Goal: Check status: Check status

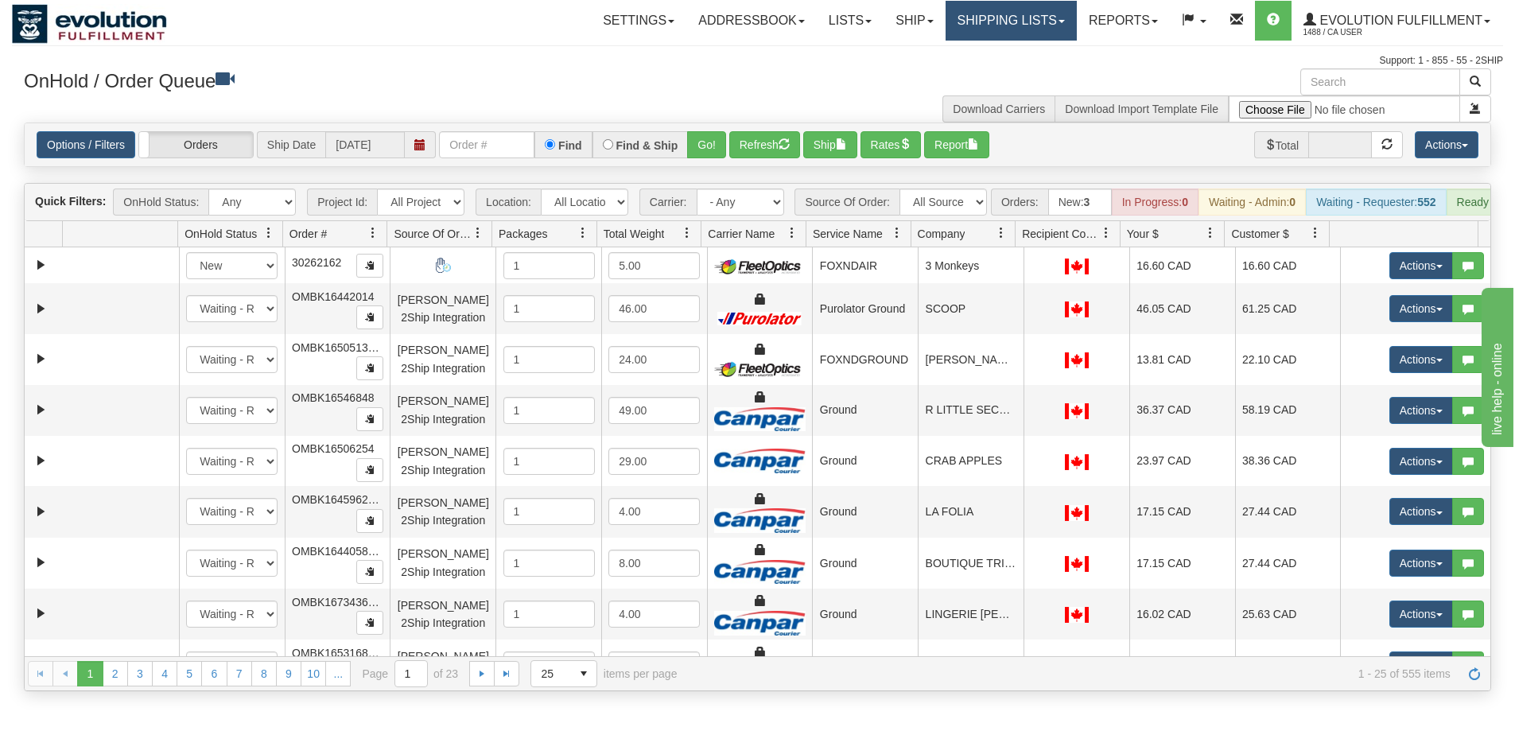
click at [1063, 18] on link "Shipping lists" at bounding box center [1010, 21] width 131 height 40
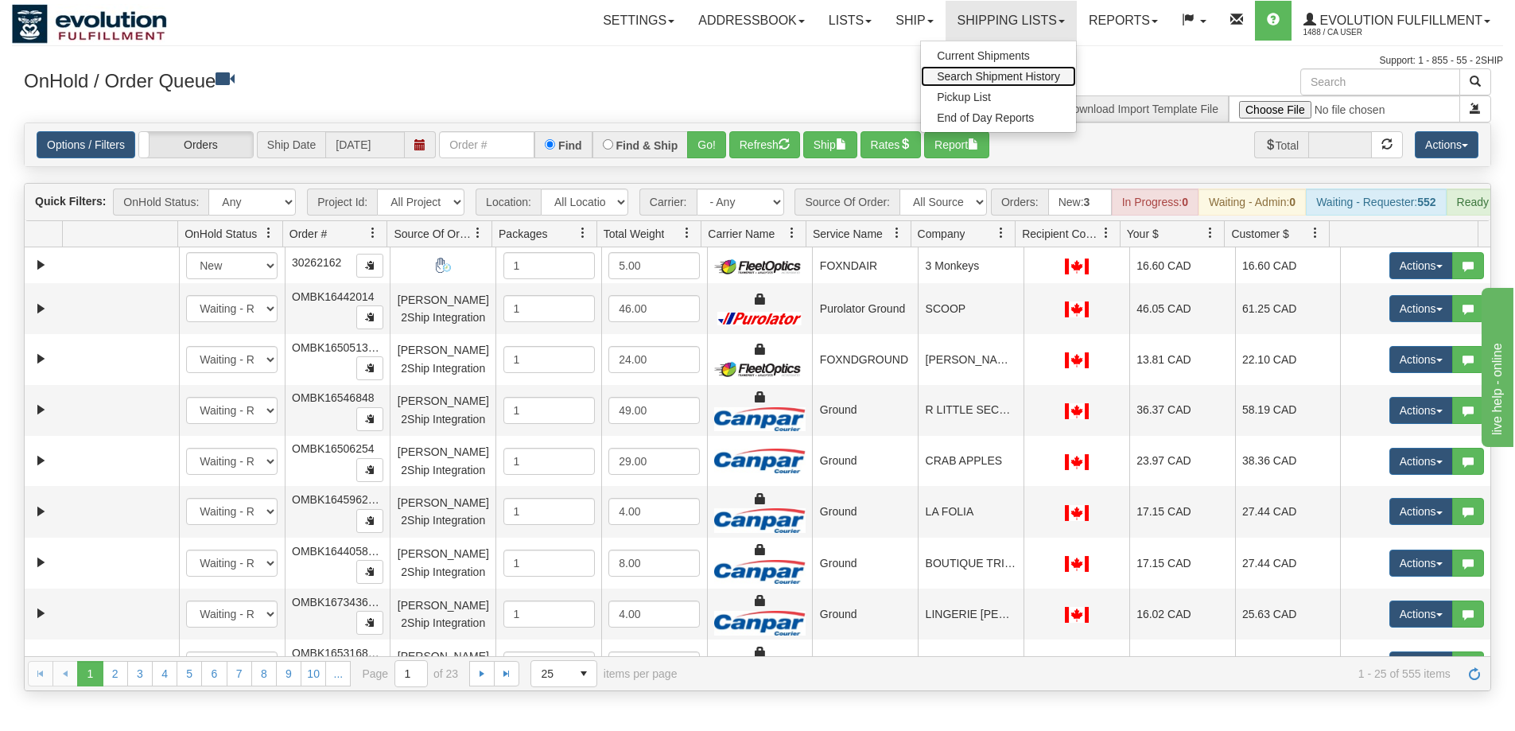
click at [1027, 76] on span "Search Shipment History" at bounding box center [998, 76] width 123 height 13
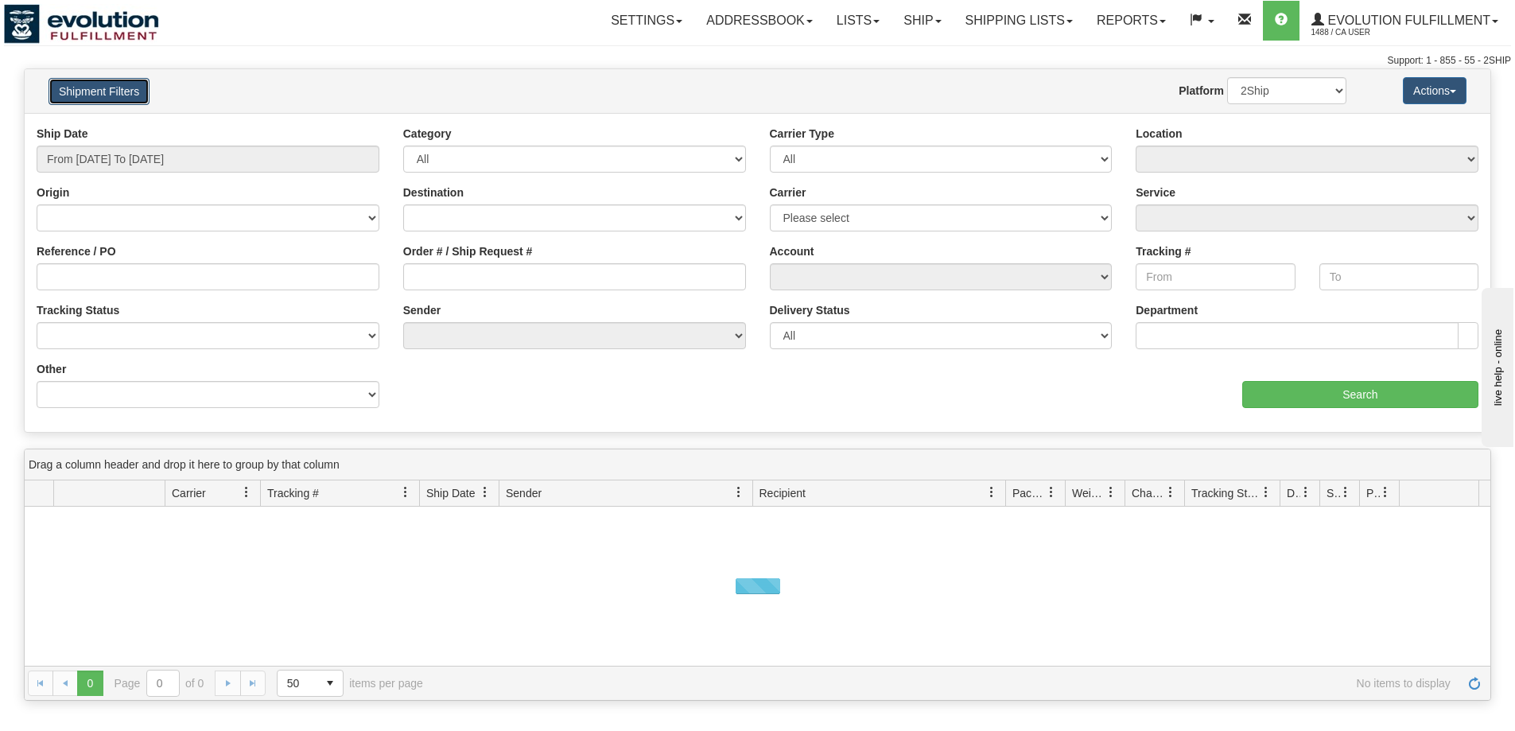
click at [115, 99] on button "Shipment Filters" at bounding box center [99, 91] width 101 height 27
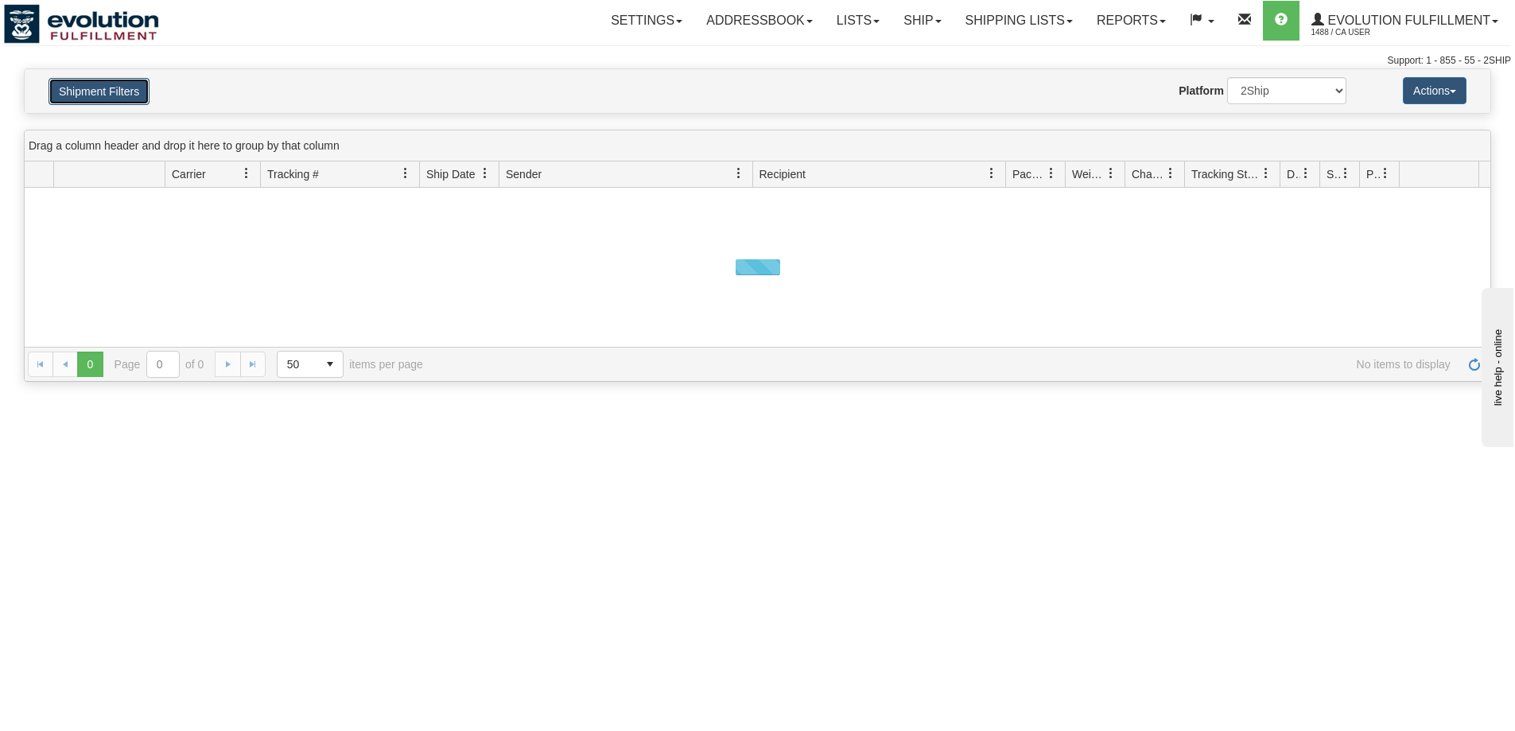
click at [115, 99] on button "Shipment Filters" at bounding box center [99, 91] width 101 height 27
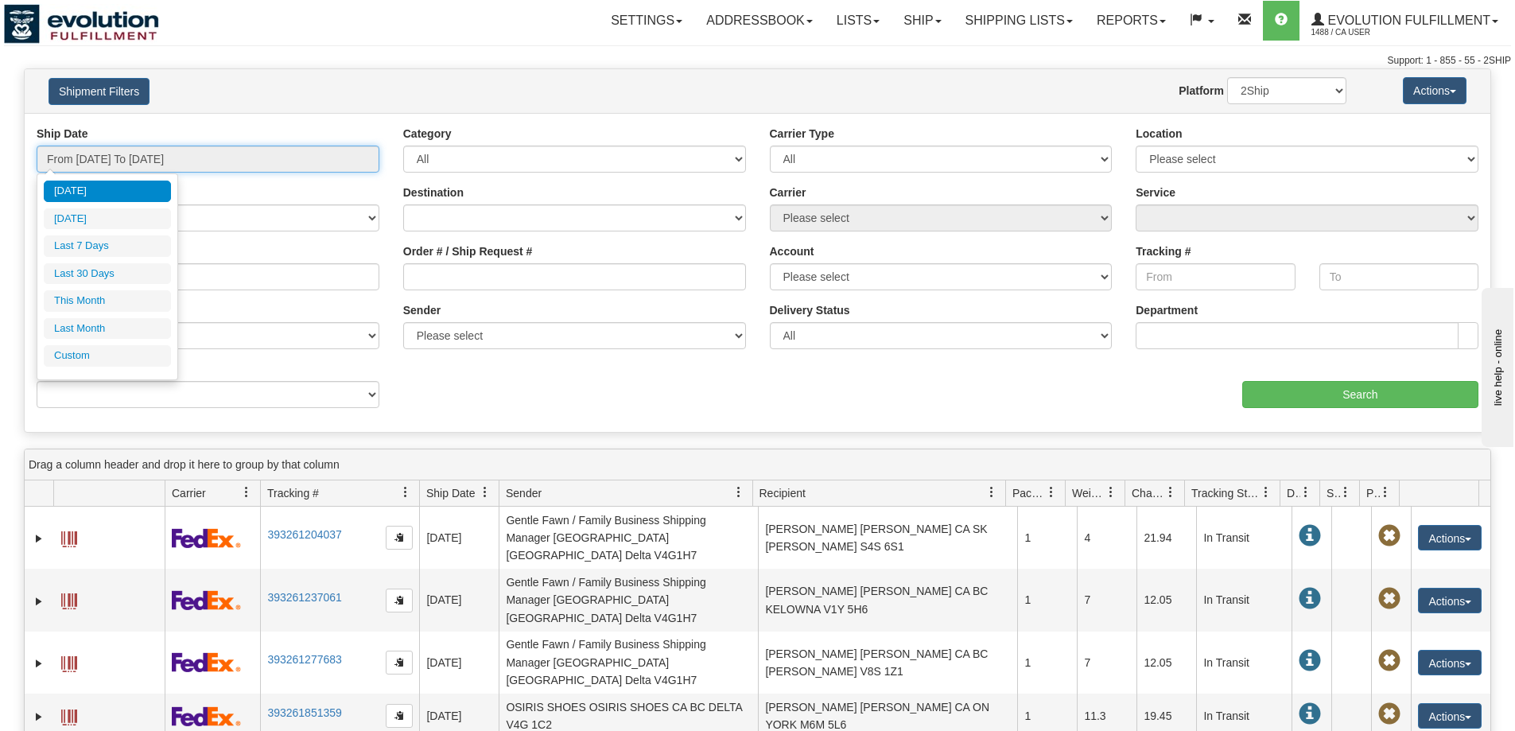
click at [121, 158] on input "From [DATE] To [DATE]" at bounding box center [208, 159] width 343 height 27
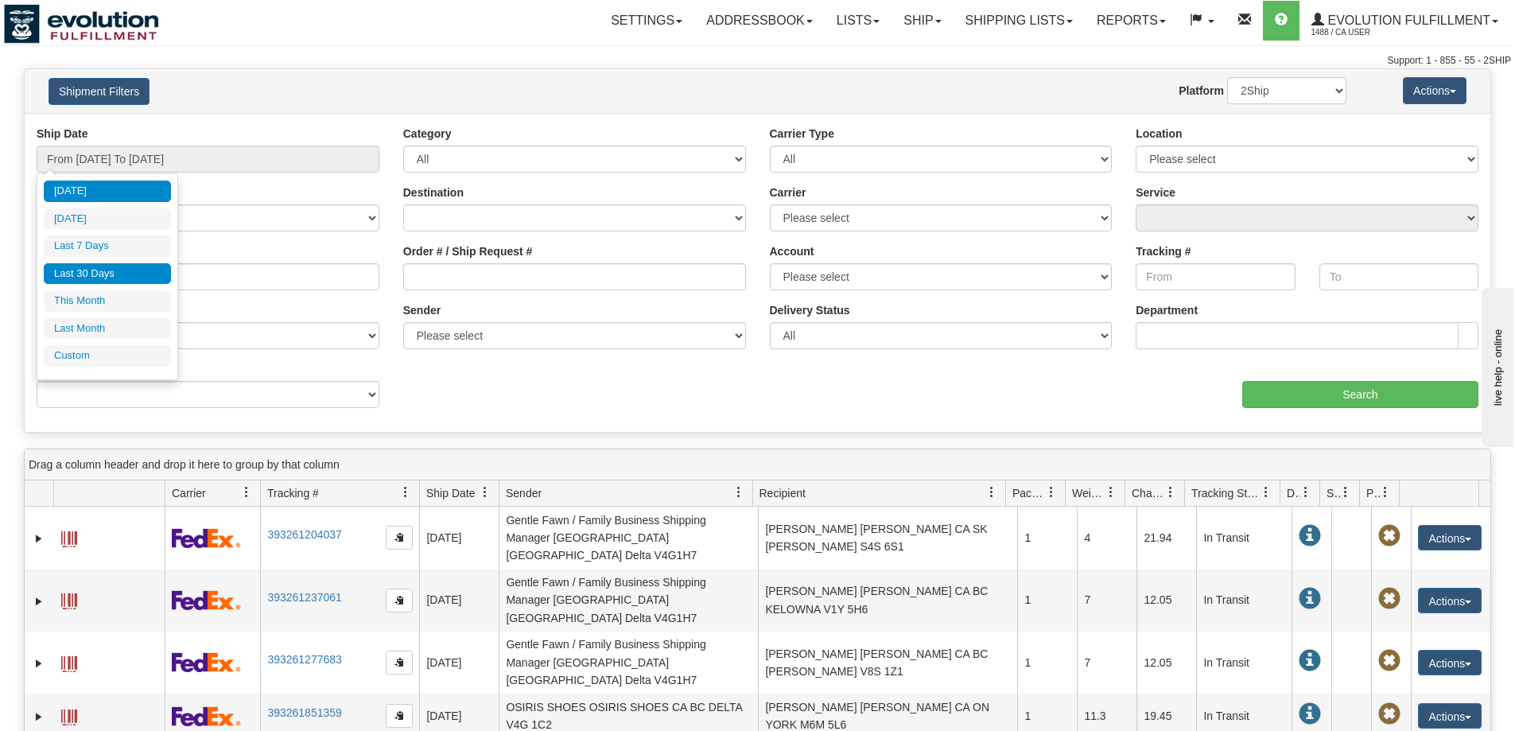
click at [103, 271] on li "Last 30 Days" at bounding box center [107, 273] width 127 height 21
type input "From 08/19/2025 To 09/17/2025"
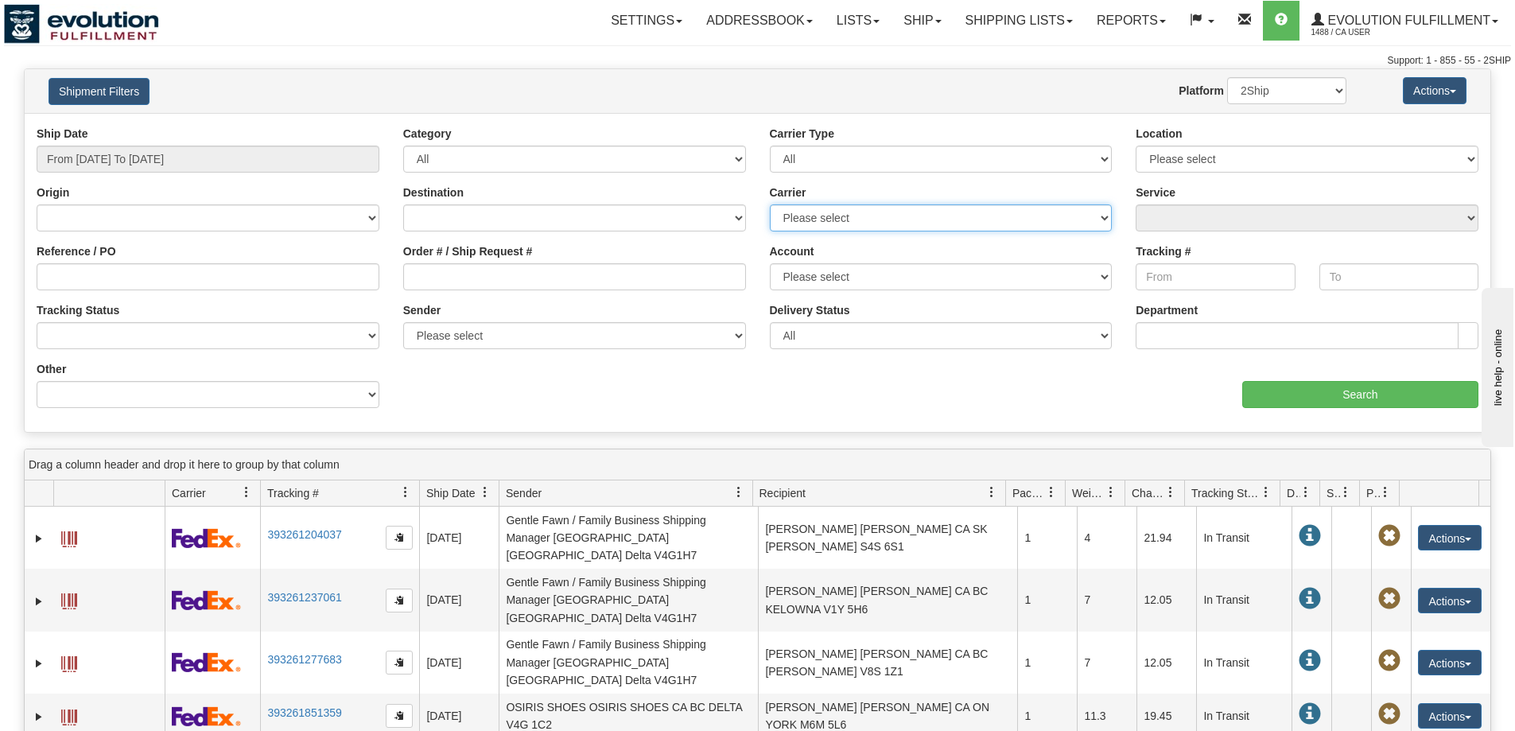
click at [860, 221] on select "Please select Canada Post Canpar DHL FedEx FedEx Express® FleetOptics Inc. GTA …" at bounding box center [941, 217] width 343 height 27
drag, startPoint x: 860, startPoint y: 221, endPoint x: 825, endPoint y: 223, distance: 34.2
click at [860, 221] on select "Please select Canada Post Canpar DHL FedEx FedEx Express® FleetOptics Inc. GTA …" at bounding box center [941, 217] width 343 height 27
click at [631, 203] on div "Destination Canada United States Mexico Puerto Rico Romania Australia New Zeala…" at bounding box center [574, 207] width 343 height 47
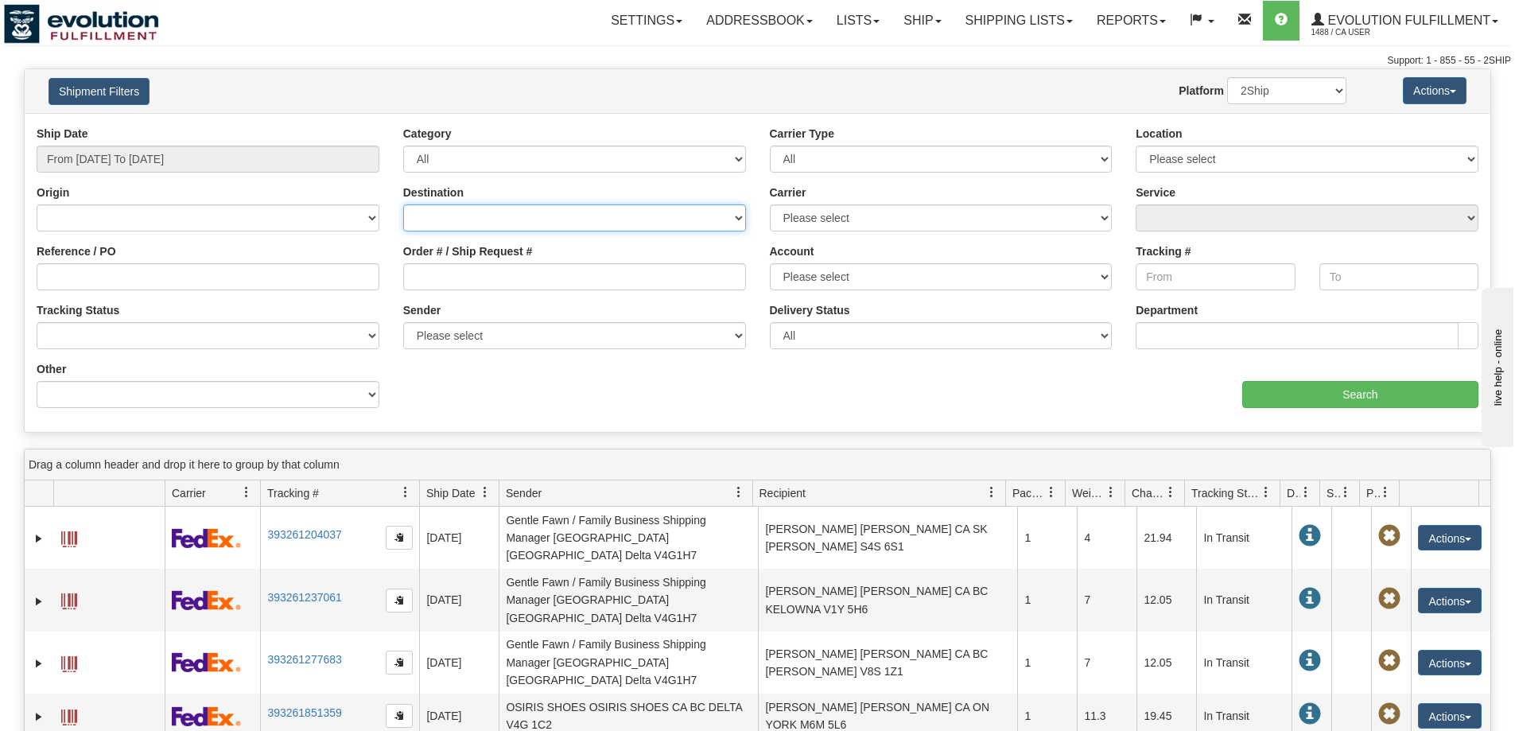
click at [619, 216] on select "Canada United States Mexico Puerto Rico Romania Australia New Zealand SouthAfri…" at bounding box center [574, 217] width 343 height 27
select select "US"
click at [403, 204] on select "Canada United States Mexico Puerto Rico Romania Australia New Zealand SouthAfri…" at bounding box center [574, 217] width 343 height 27
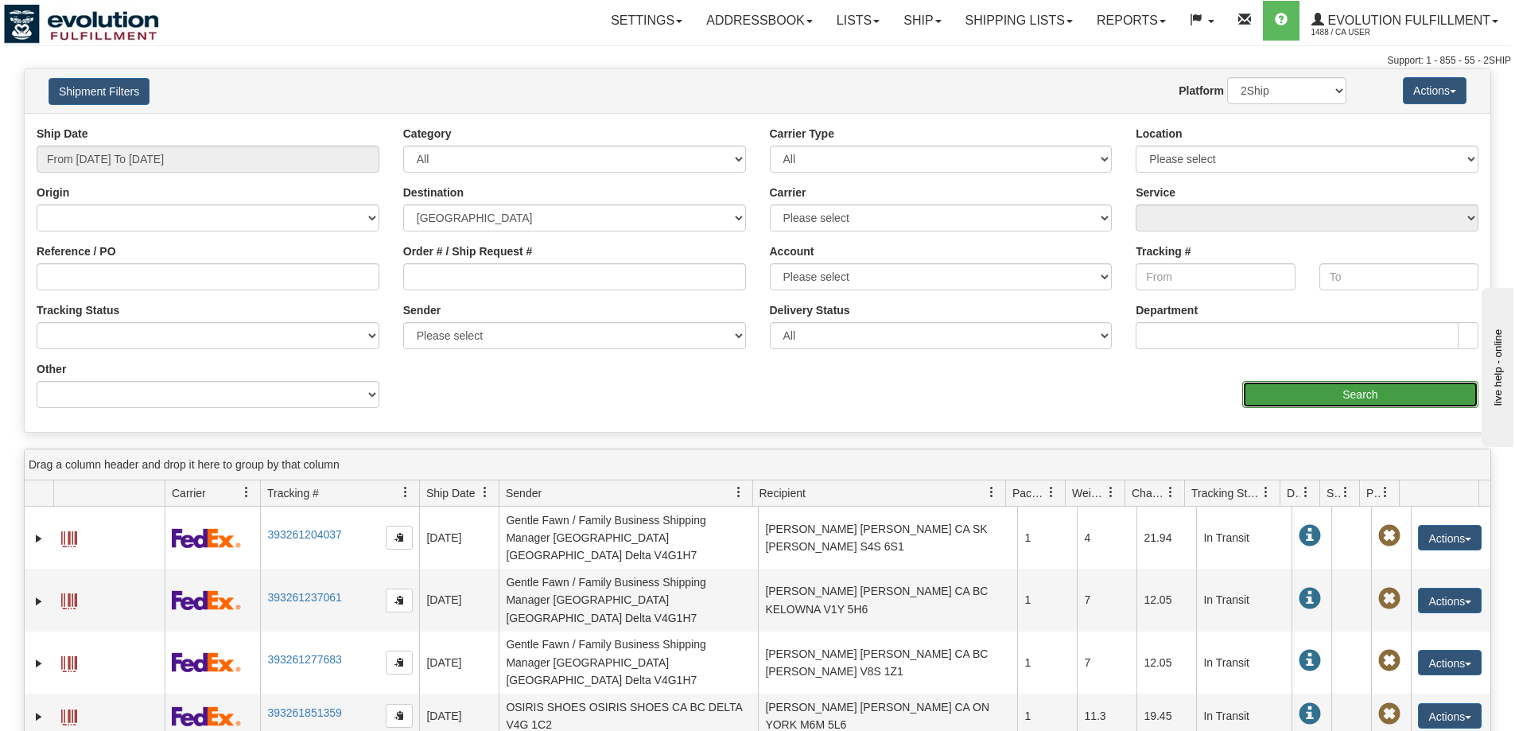
click at [1381, 398] on input "Search" at bounding box center [1360, 394] width 236 height 27
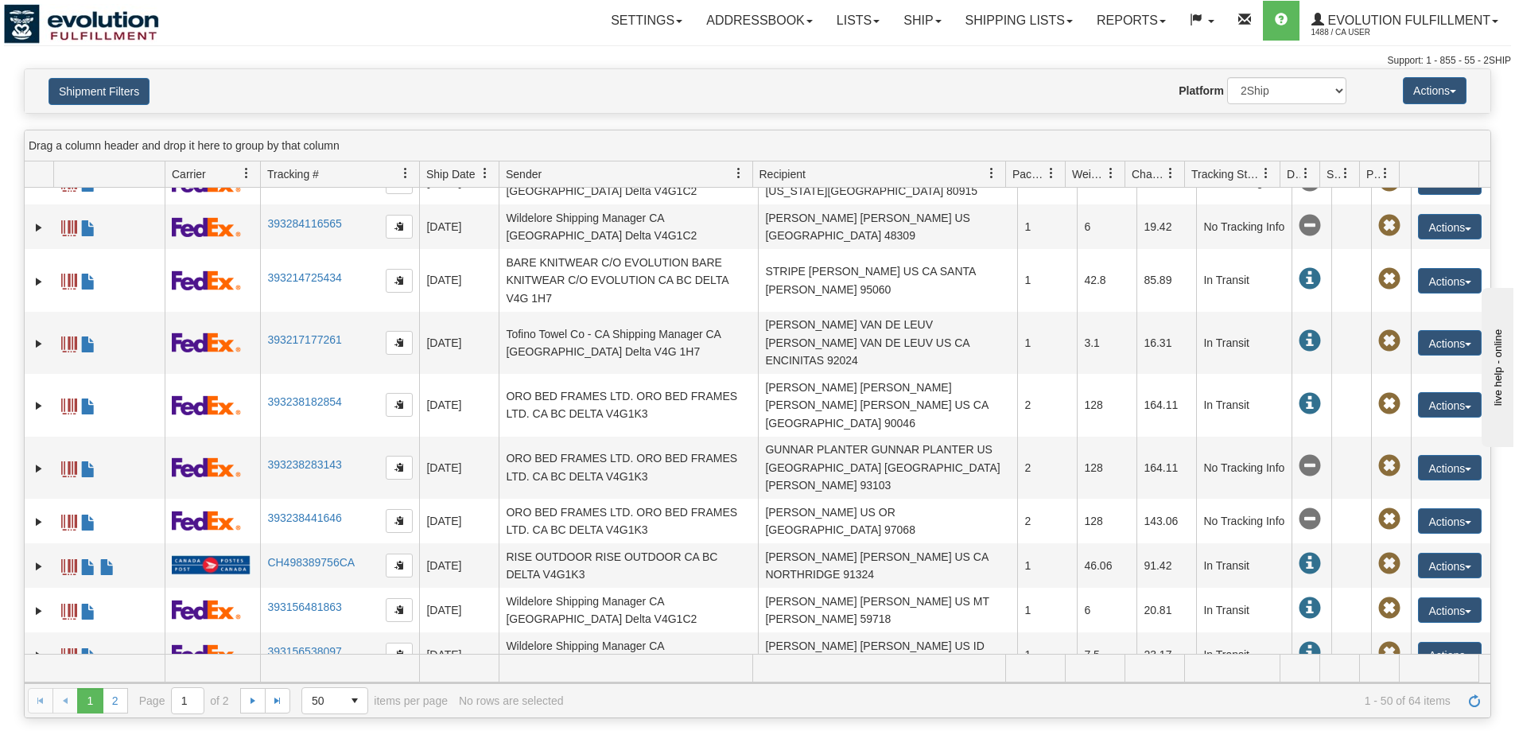
scroll to position [457, 0]
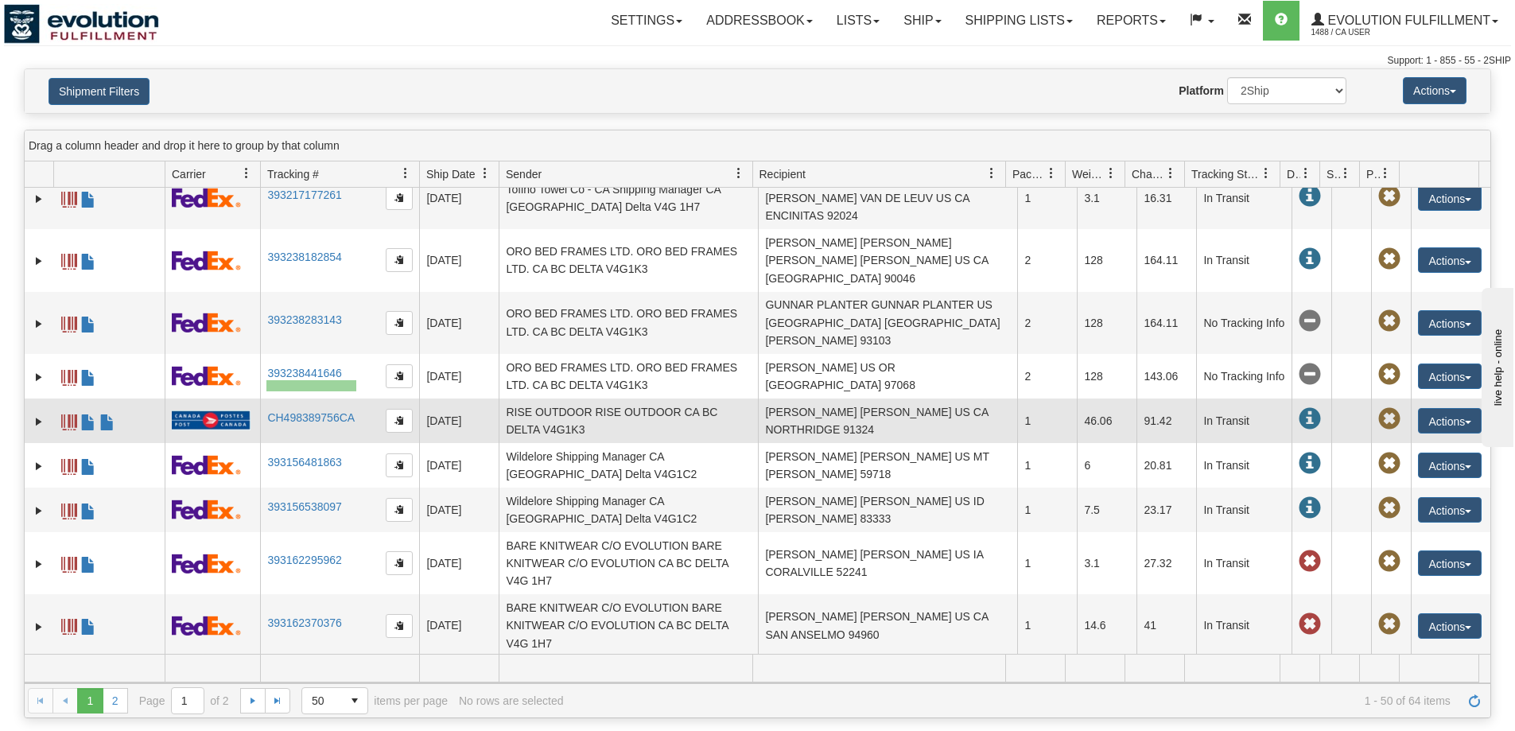
drag, startPoint x: 356, startPoint y: 391, endPoint x: 266, endPoint y: 380, distance: 90.5
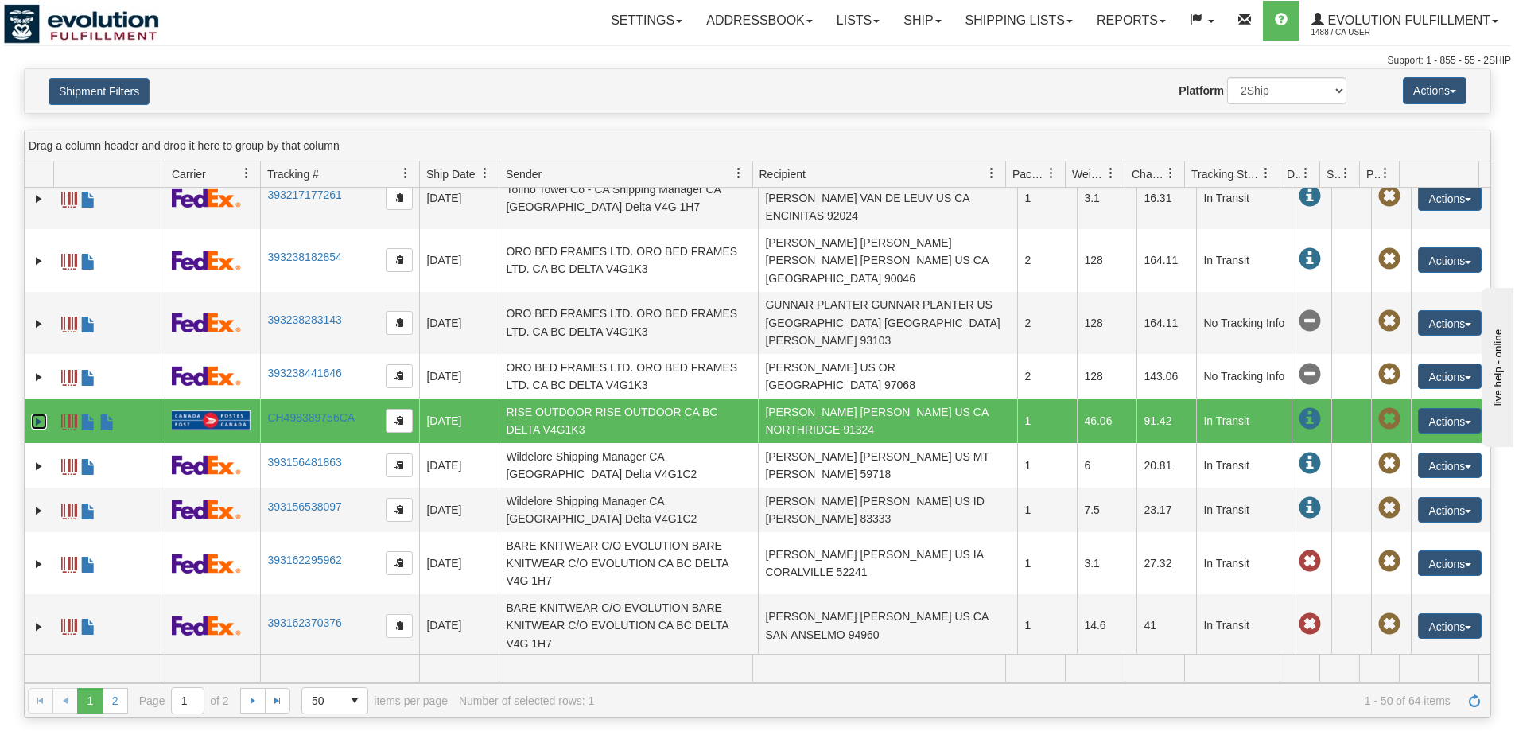
click at [33, 414] on link "Expand" at bounding box center [39, 422] width 16 height 16
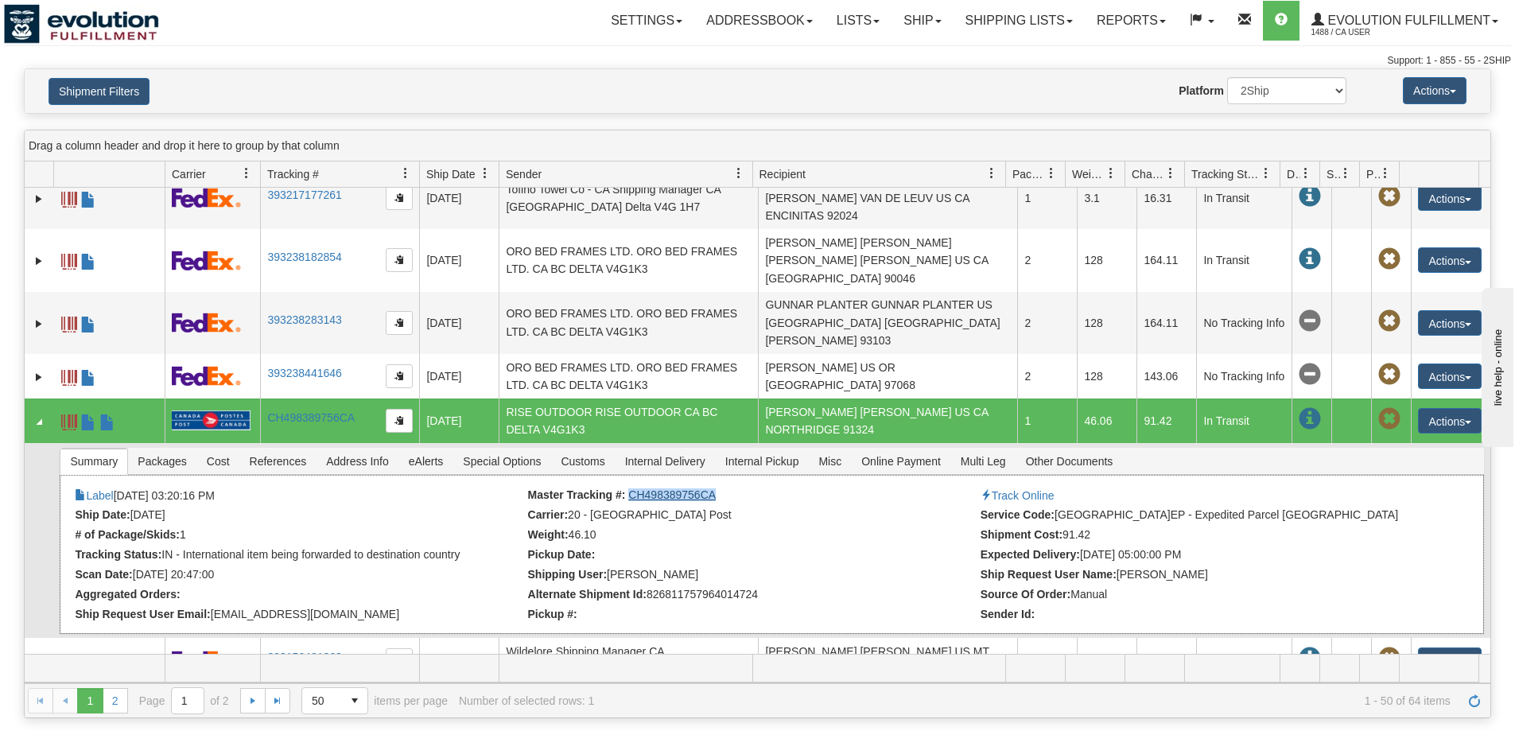
drag, startPoint x: 726, startPoint y: 457, endPoint x: 627, endPoint y: 456, distance: 98.6
click at [627, 488] on li "Master Tracking #: CH498389756CA" at bounding box center [752, 496] width 448 height 16
copy link "CH498389756CA"
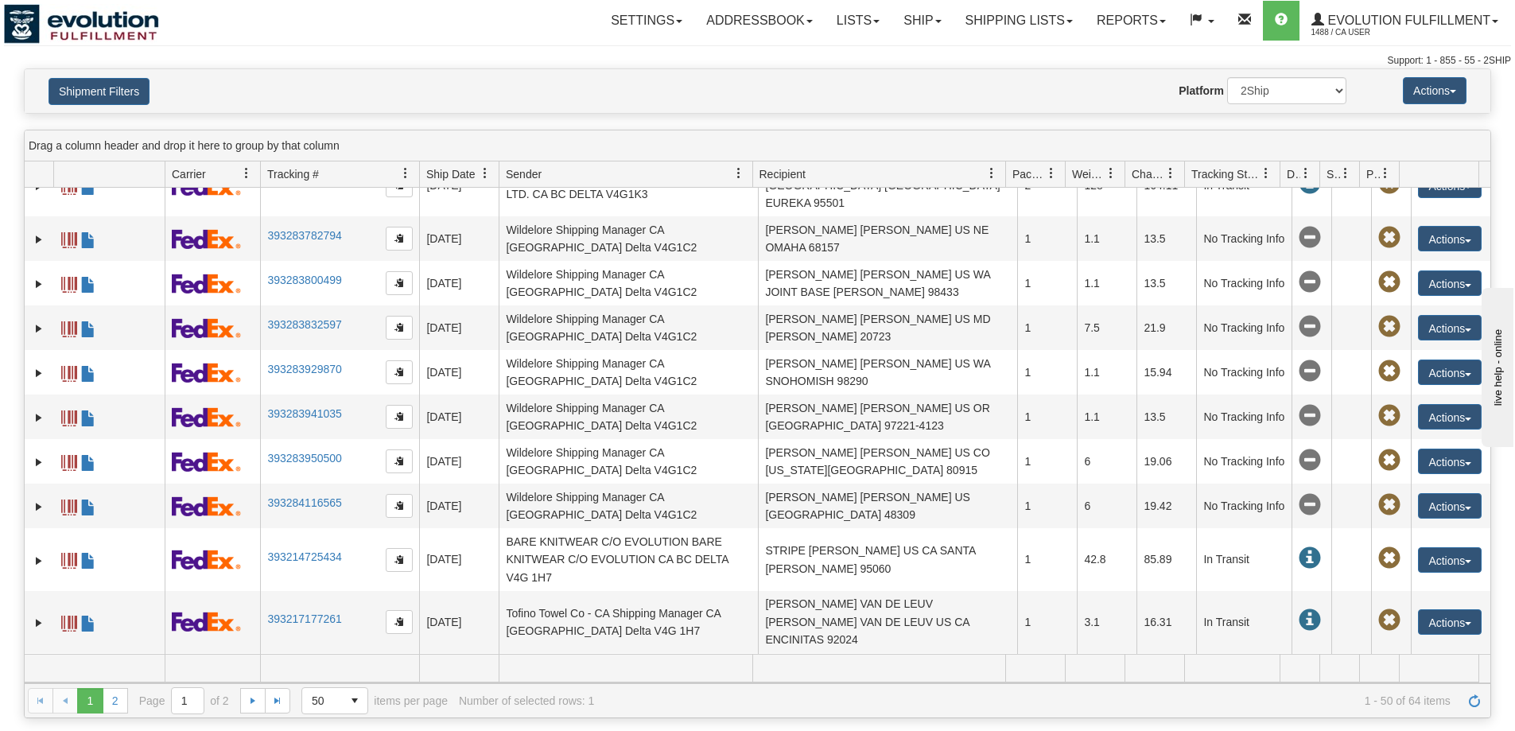
scroll to position [0, 0]
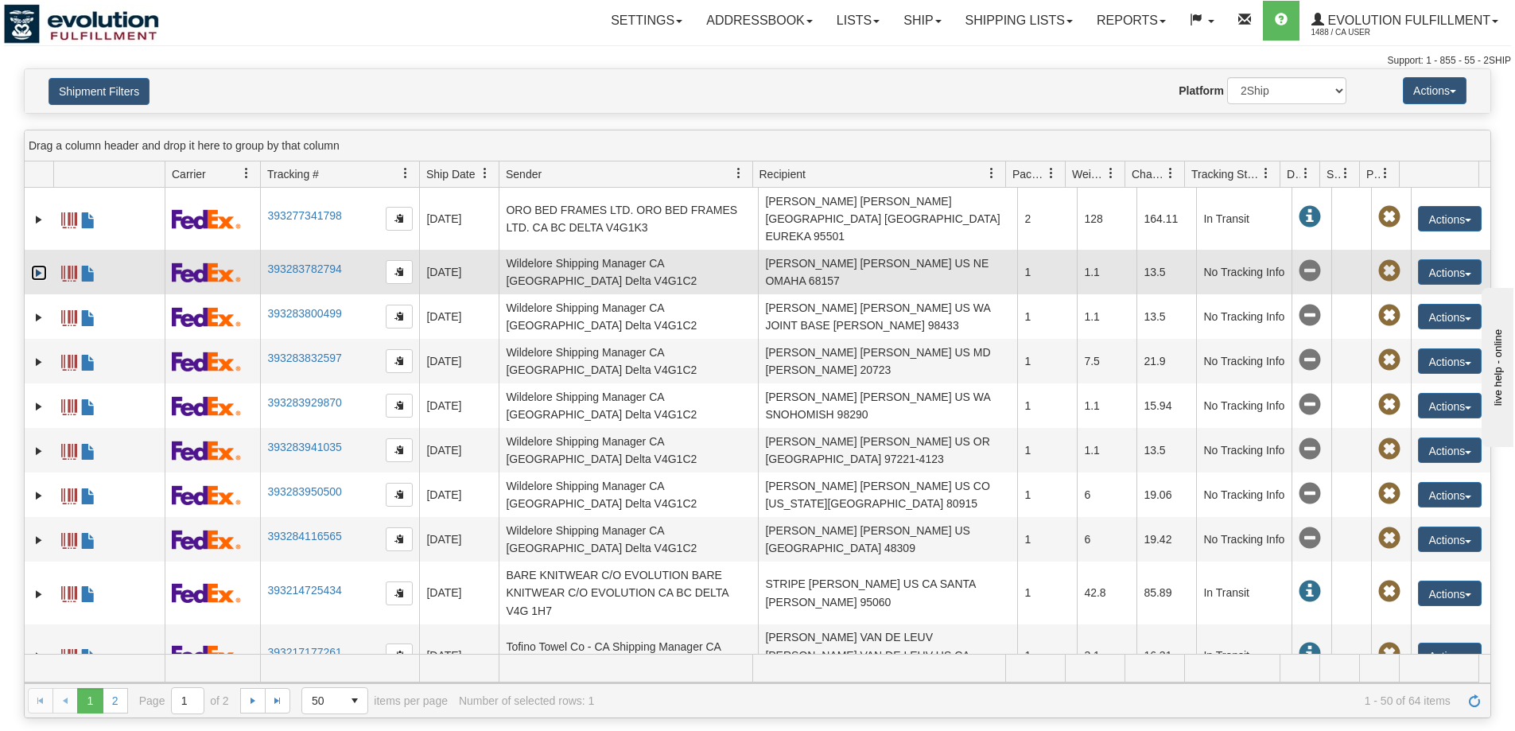
click at [35, 265] on link "Expand" at bounding box center [39, 273] width 16 height 16
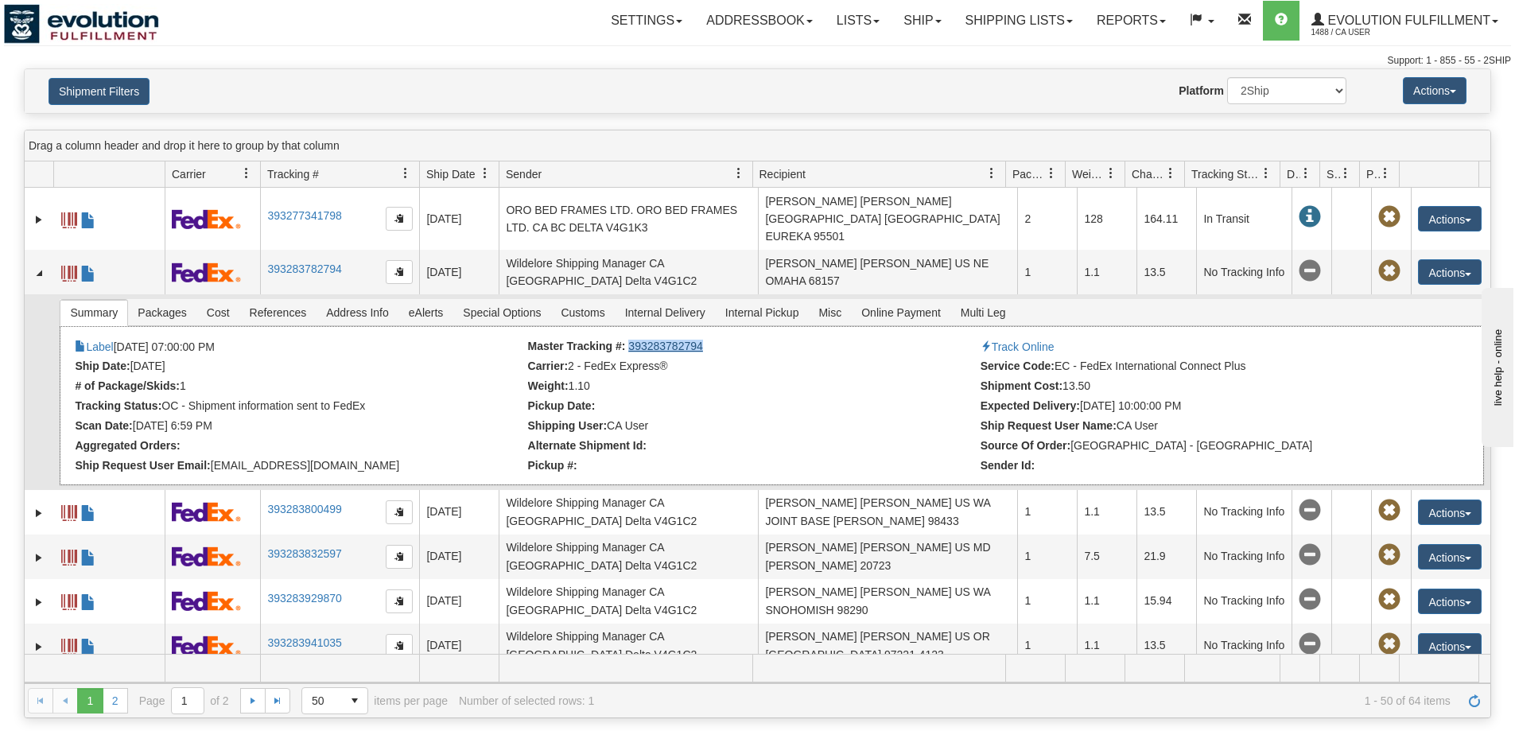
drag, startPoint x: 720, startPoint y: 324, endPoint x: 626, endPoint y: 328, distance: 94.7
click at [626, 340] on li "Master Tracking #: 393283782794" at bounding box center [752, 348] width 448 height 16
copy link "393283782794"
